Goal: Task Accomplishment & Management: Manage account settings

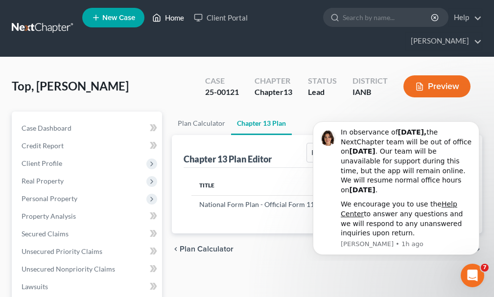
click at [176, 18] on link "Home" at bounding box center [168, 18] width 42 height 18
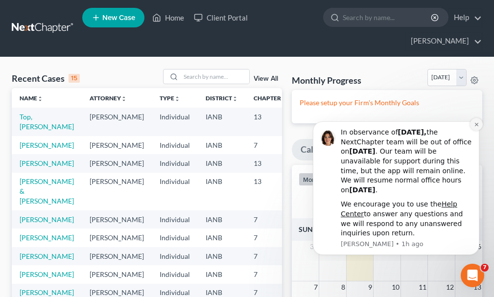
click at [476, 122] on icon "Dismiss notification" at bounding box center [475, 124] width 5 height 5
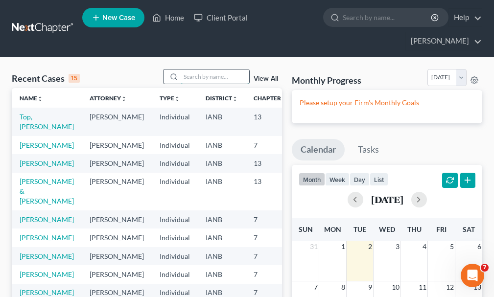
click at [199, 69] on input "search" at bounding box center [214, 76] width 68 height 14
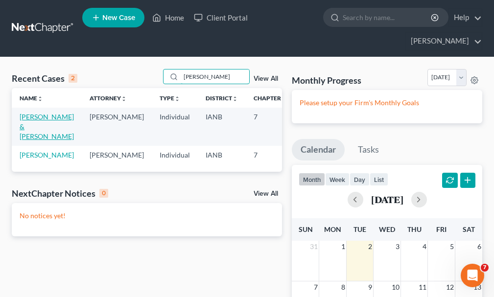
type input "[PERSON_NAME]"
click at [28, 113] on link "[PERSON_NAME] & [PERSON_NAME]" at bounding box center [47, 127] width 54 height 28
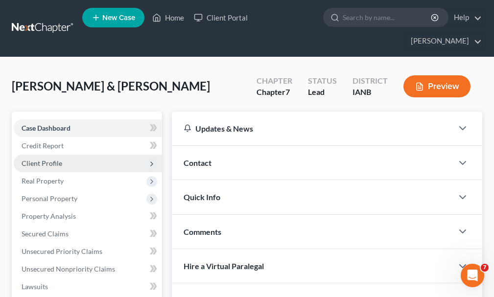
click at [38, 159] on span "Client Profile" at bounding box center [42, 163] width 41 height 8
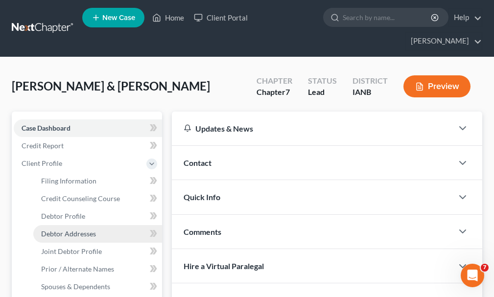
click at [56, 229] on span "Debtor Addresses" at bounding box center [68, 233] width 55 height 8
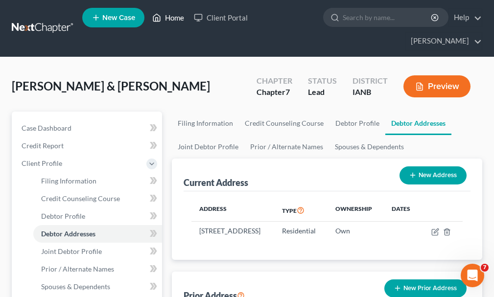
click at [176, 20] on link "Home" at bounding box center [168, 18] width 42 height 18
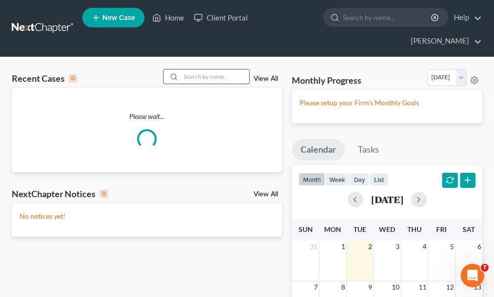
click at [200, 69] on input "search" at bounding box center [214, 76] width 68 height 14
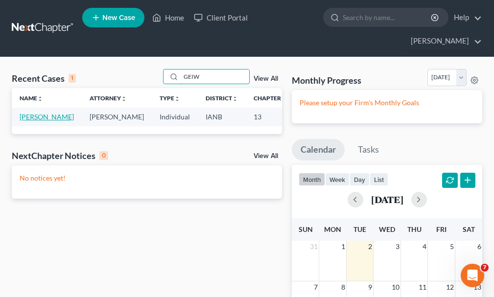
type input "GEIW"
click at [32, 113] on link "[PERSON_NAME]" at bounding box center [47, 117] width 54 height 8
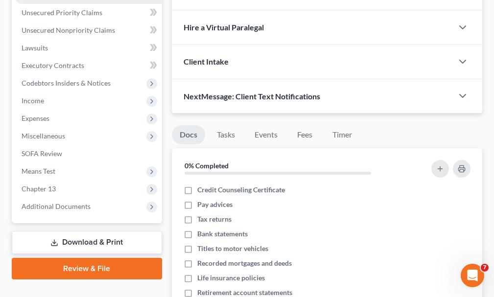
scroll to position [293, 0]
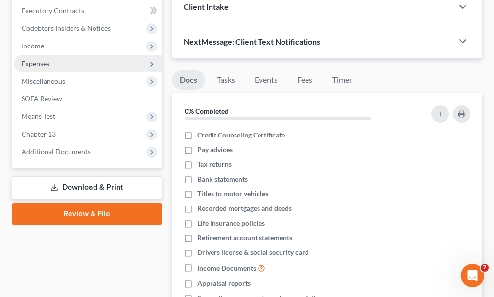
click at [30, 59] on span "Expenses" at bounding box center [36, 63] width 28 height 8
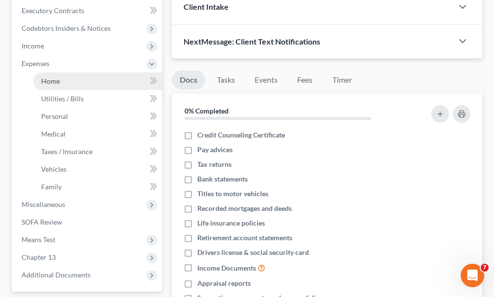
click at [50, 77] on span "Home" at bounding box center [50, 81] width 19 height 8
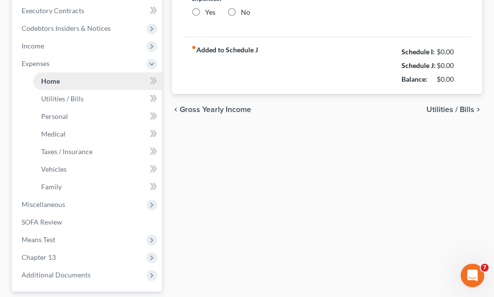
scroll to position [20, 0]
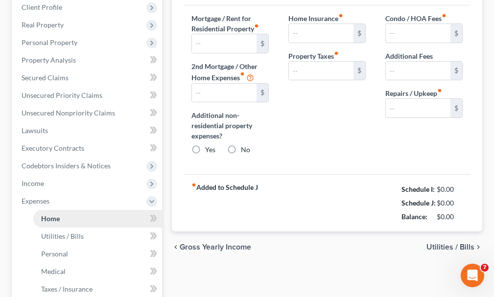
type input "1,000.00"
type input "0.00"
radio input "true"
type input "0.00"
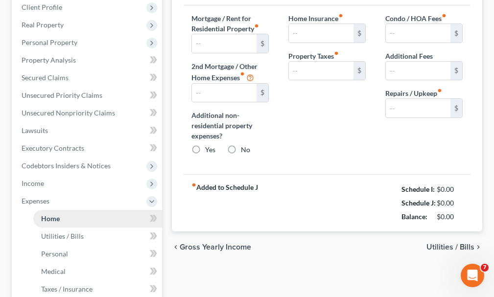
type input "0.00"
type input "50.00"
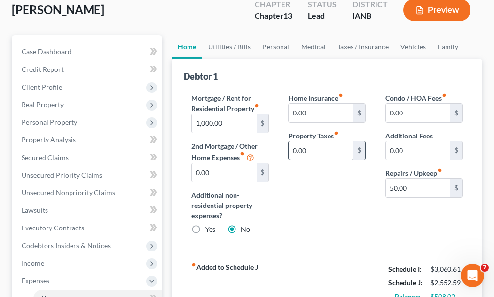
scroll to position [49, 0]
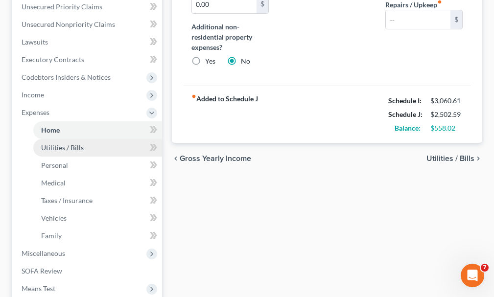
click at [58, 143] on span "Utilities / Bills" at bounding box center [62, 147] width 43 height 8
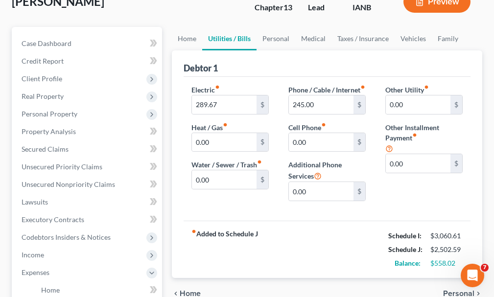
scroll to position [98, 0]
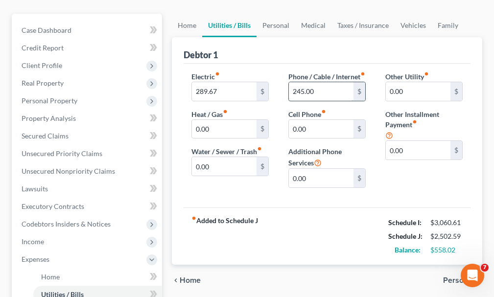
click at [299, 84] on input "245.00" at bounding box center [321, 91] width 65 height 19
type input "200"
click at [238, 82] on input "289.67" at bounding box center [224, 91] width 65 height 19
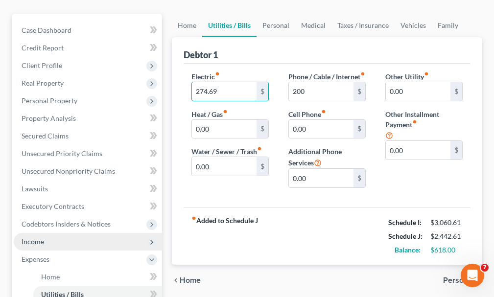
type input "274.69"
click at [37, 237] on span "Income" at bounding box center [33, 241] width 23 height 8
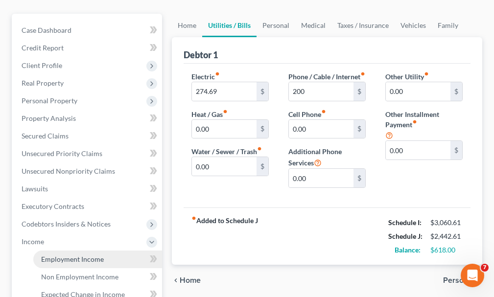
click at [65, 255] on span "Employment Income" at bounding box center [72, 259] width 63 height 8
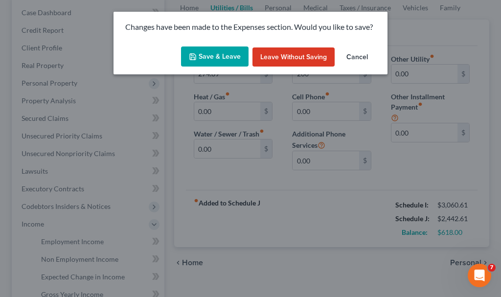
click at [205, 55] on button "Save & Leave" at bounding box center [215, 56] width 68 height 21
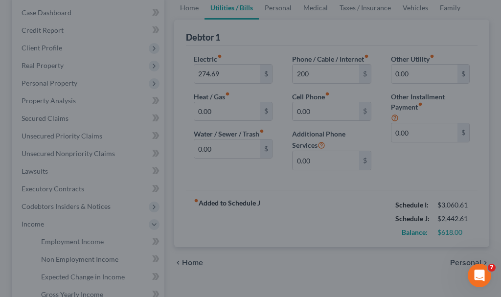
type input "200.00"
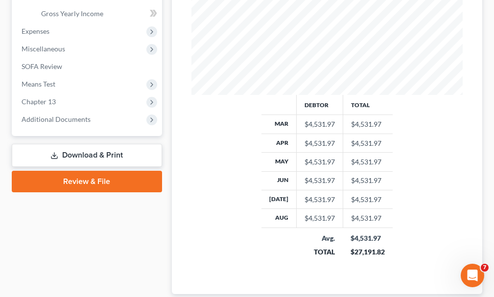
scroll to position [436, 0]
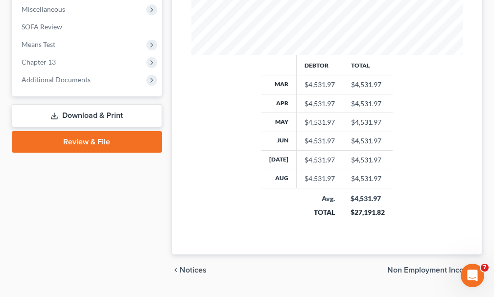
click at [84, 104] on link "Download & Print" at bounding box center [87, 115] width 150 height 23
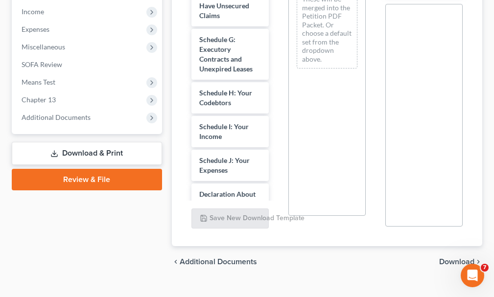
scroll to position [245, 0]
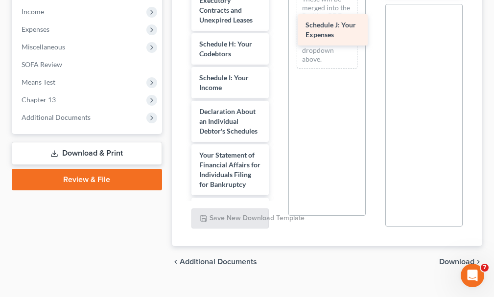
drag, startPoint x: 207, startPoint y: 99, endPoint x: 314, endPoint y: 30, distance: 126.6
click at [276, 30] on div "Schedule J: Your Expenses Voluntary Petition for Individuals Filing for Bankrup…" at bounding box center [229, 72] width 93 height 767
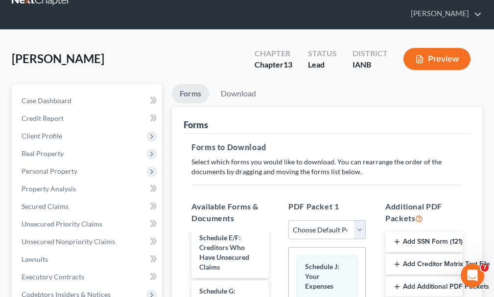
scroll to position [49, 0]
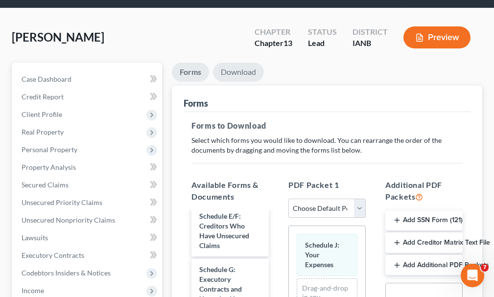
click at [233, 63] on link "Download" at bounding box center [238, 72] width 51 height 19
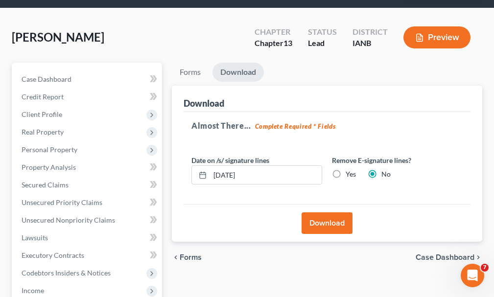
click at [316, 212] on button "Download" at bounding box center [326, 223] width 51 height 22
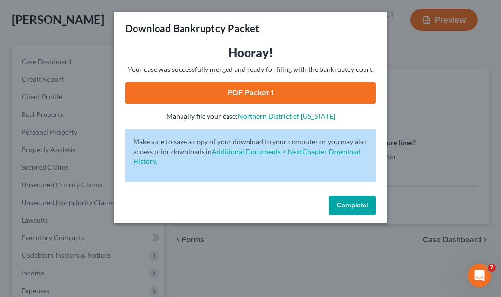
click at [293, 93] on link "PDF Packet 1" at bounding box center [250, 93] width 250 height 22
click at [345, 206] on span "Complete!" at bounding box center [352, 205] width 31 height 8
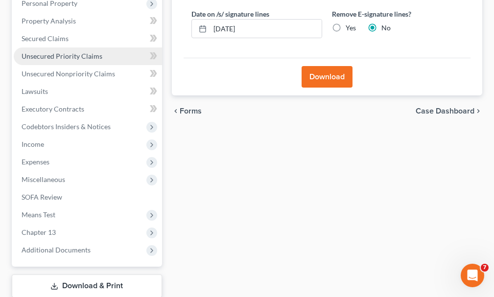
scroll to position [196, 0]
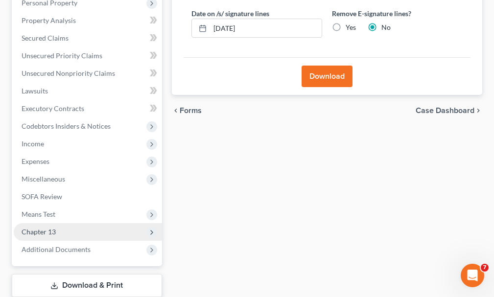
click at [29, 223] on span "Chapter 13" at bounding box center [88, 232] width 148 height 18
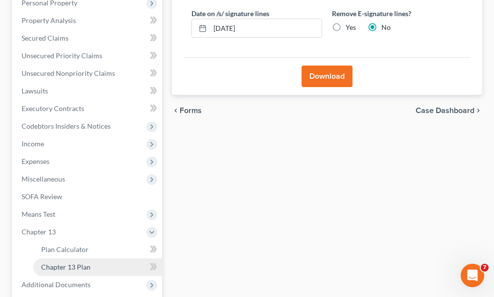
click at [57, 263] on span "Chapter 13 Plan" at bounding box center [65, 267] width 49 height 8
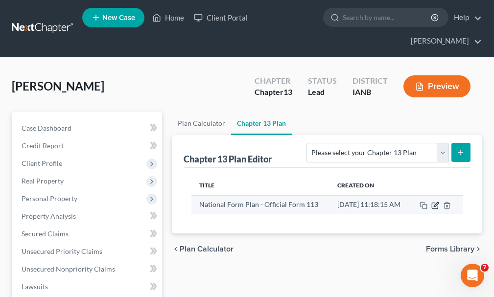
click at [439, 202] on icon "button" at bounding box center [435, 206] width 8 height 8
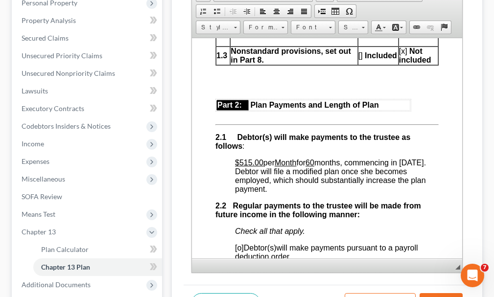
scroll to position [734, 0]
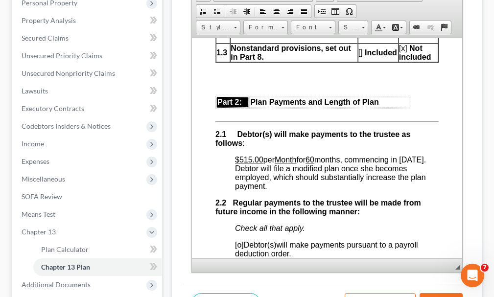
drag, startPoint x: 247, startPoint y: 168, endPoint x: 241, endPoint y: 187, distance: 20.1
click at [247, 163] on u "$515.00" at bounding box center [248, 159] width 28 height 8
click at [243, 179] on span "$6 18 .00 per Month for 60 months, commencing in [DATE]. Debtor will file a mod…" at bounding box center [330, 172] width 193 height 35
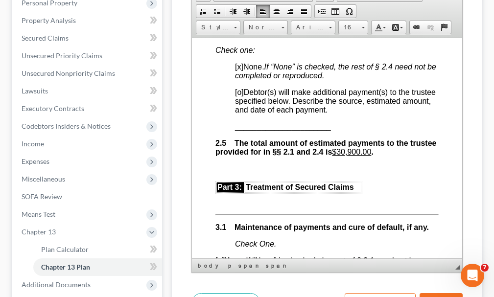
scroll to position [1174, 0]
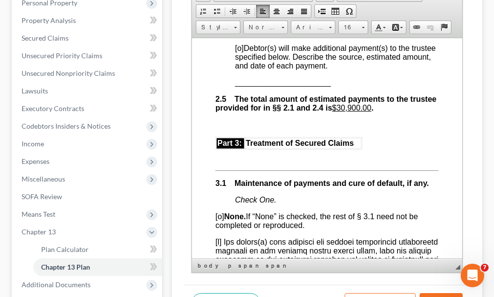
click at [370, 112] on u "$30,900.00" at bounding box center [350, 107] width 39 height 8
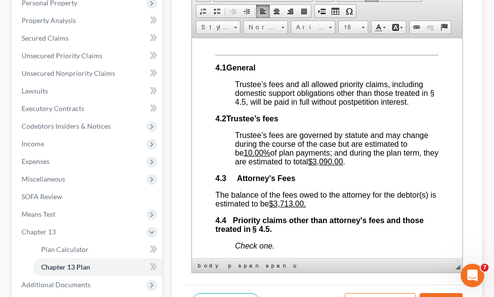
scroll to position [2103, 0]
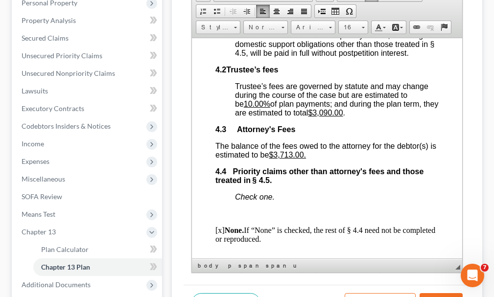
drag, startPoint x: 338, startPoint y: 118, endPoint x: 328, endPoint y: 154, distance: 37.0
click at [339, 116] on u "$3,090.00" at bounding box center [324, 112] width 35 height 8
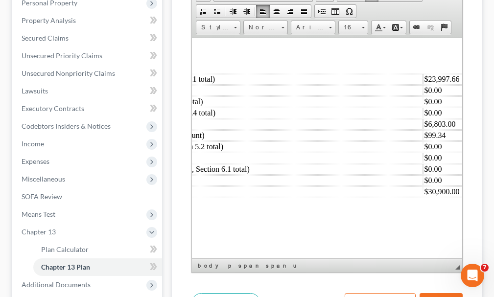
scroll to position [3913, 279]
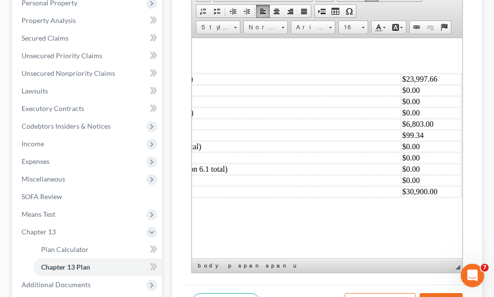
drag, startPoint x: 405, startPoint y: 133, endPoint x: 403, endPoint y: 138, distance: 5.5
click at [405, 129] on td "$6,803.00" at bounding box center [430, 123] width 60 height 11
click at [402, 197] on td "$30,900.00" at bounding box center [430, 191] width 60 height 11
click at [408, 140] on td "$99.34" at bounding box center [430, 135] width 60 height 11
